Goal: Task Accomplishment & Management: Use online tool/utility

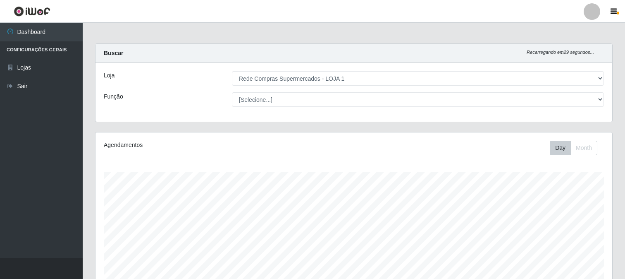
select select "158"
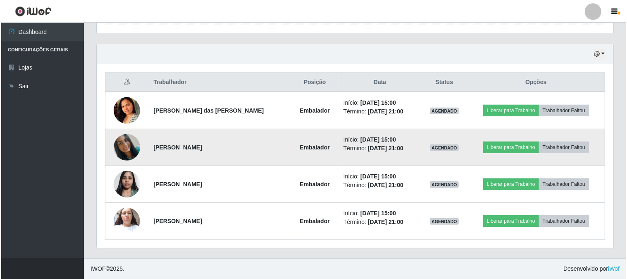
scroll to position [171, 517]
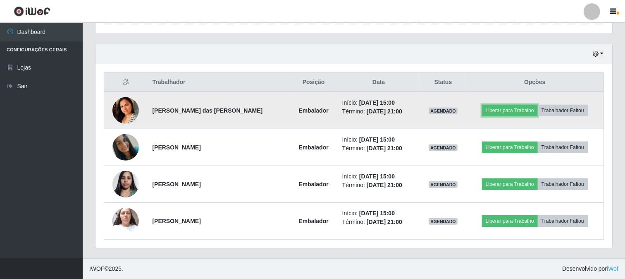
drag, startPoint x: 509, startPoint y: 114, endPoint x: 509, endPoint y: 119, distance: 4.6
click at [509, 119] on td "Liberar para Trabalho Trabalhador Faltou" at bounding box center [535, 110] width 138 height 37
click at [499, 108] on button "Liberar para Trabalho" at bounding box center [510, 111] width 56 height 12
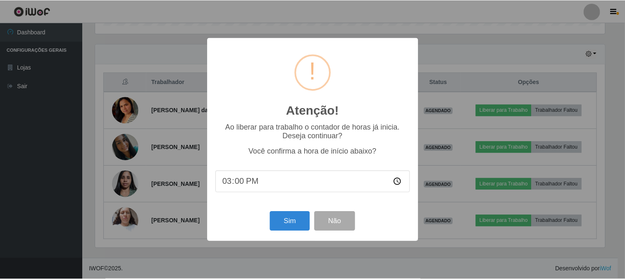
scroll to position [171, 511]
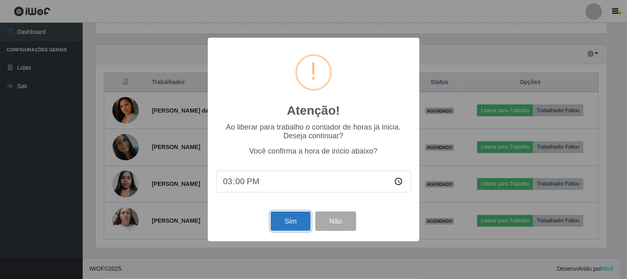
click at [299, 219] on button "Sim" at bounding box center [291, 220] width 40 height 19
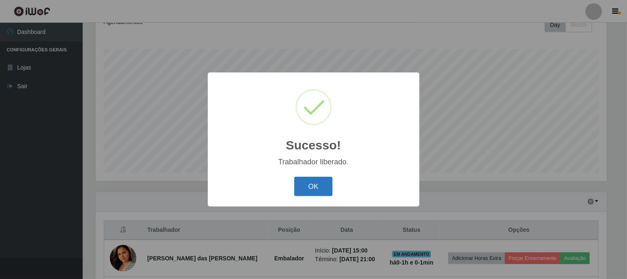
click at [316, 185] on button "OK" at bounding box center [313, 185] width 38 height 19
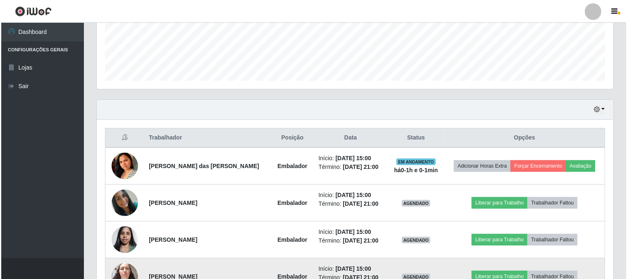
scroll to position [261, 0]
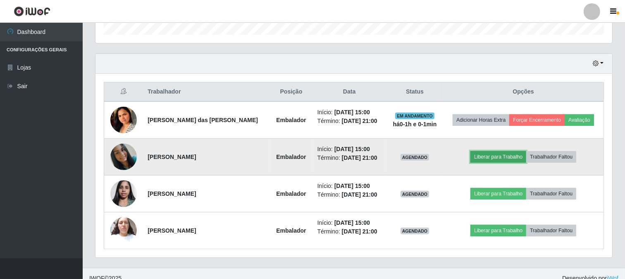
click at [492, 159] on button "Liberar para Trabalho" at bounding box center [498, 157] width 56 height 12
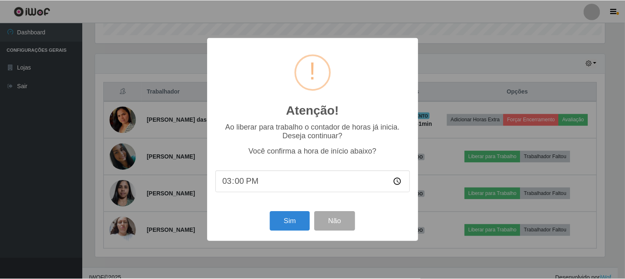
scroll to position [171, 511]
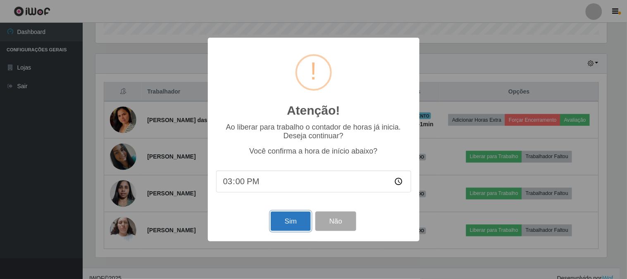
click at [300, 220] on button "Sim" at bounding box center [291, 220] width 40 height 19
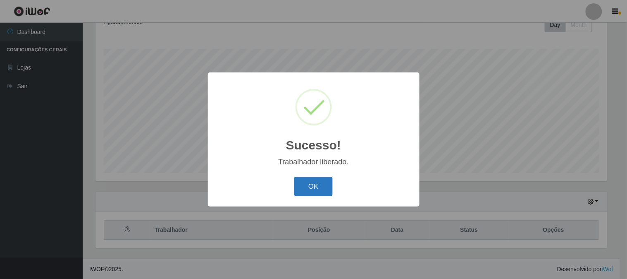
click at [315, 178] on button "OK" at bounding box center [313, 185] width 38 height 19
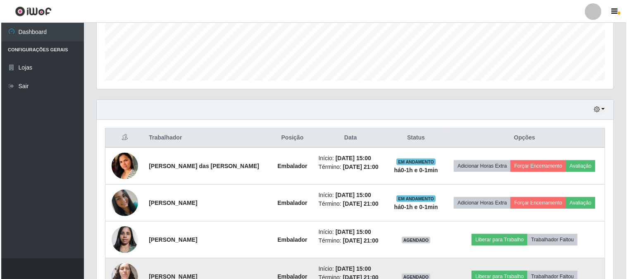
scroll to position [270, 0]
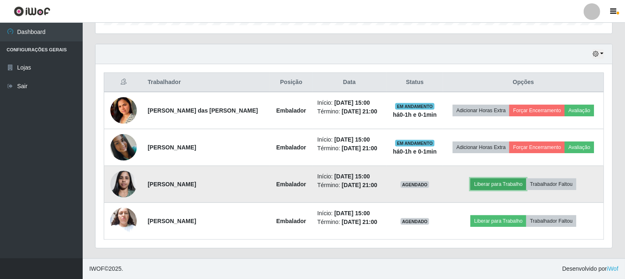
click at [492, 185] on button "Liberar para Trabalho" at bounding box center [498, 184] width 56 height 12
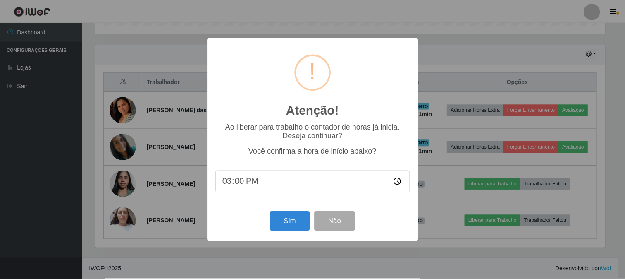
scroll to position [171, 511]
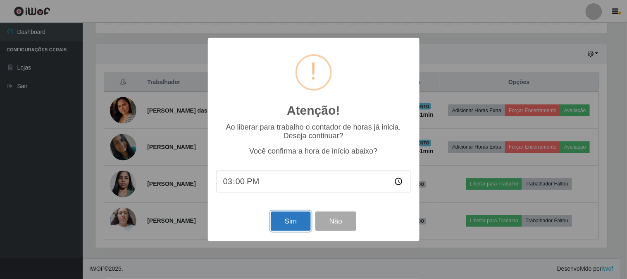
click at [293, 220] on button "Sim" at bounding box center [291, 220] width 40 height 19
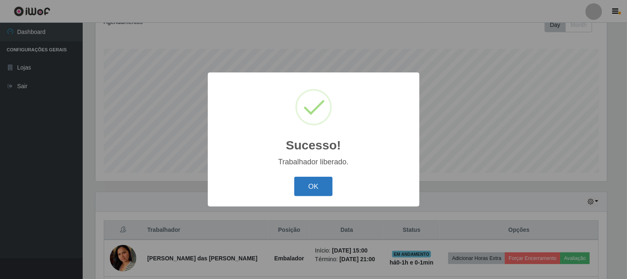
click at [320, 193] on button "OK" at bounding box center [313, 185] width 38 height 19
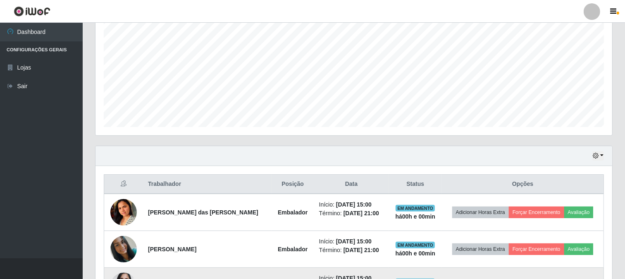
scroll to position [270, 0]
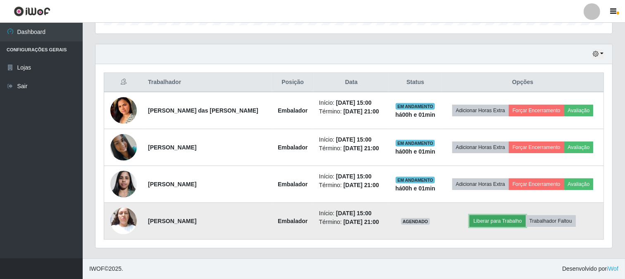
click at [510, 222] on button "Liberar para Trabalho" at bounding box center [497, 221] width 56 height 12
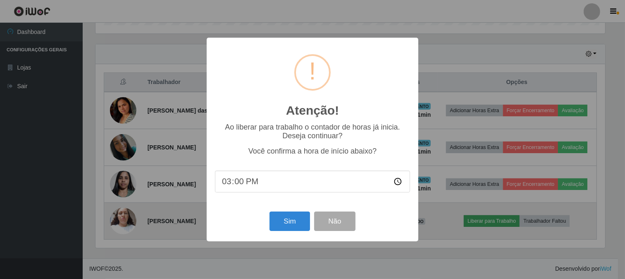
scroll to position [171, 511]
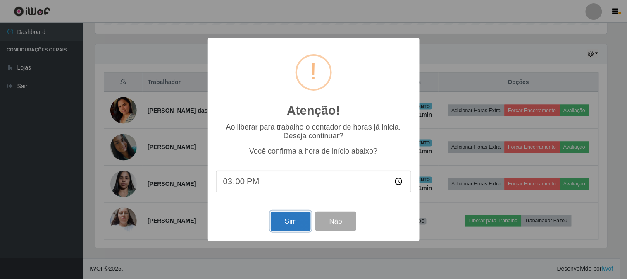
click at [277, 214] on button "Sim" at bounding box center [291, 220] width 40 height 19
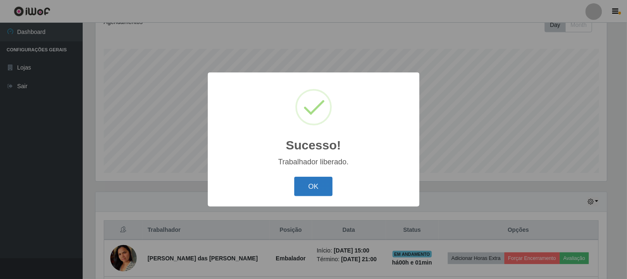
click at [317, 193] on button "OK" at bounding box center [313, 185] width 38 height 19
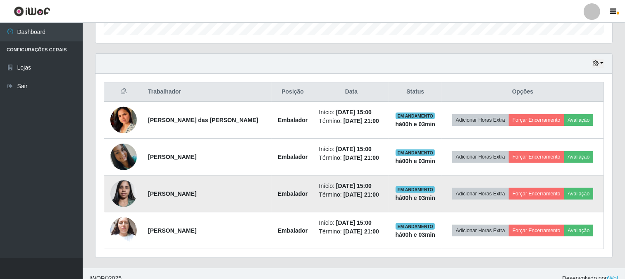
scroll to position [270, 0]
